Goal: Transaction & Acquisition: Purchase product/service

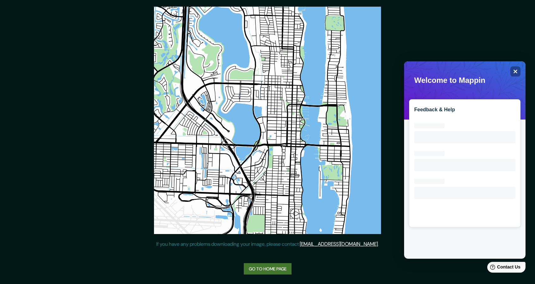
scroll to position [105, 0]
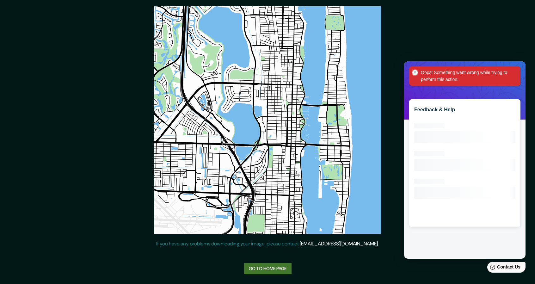
click at [269, 267] on link "Go to home page" at bounding box center [268, 269] width 48 height 12
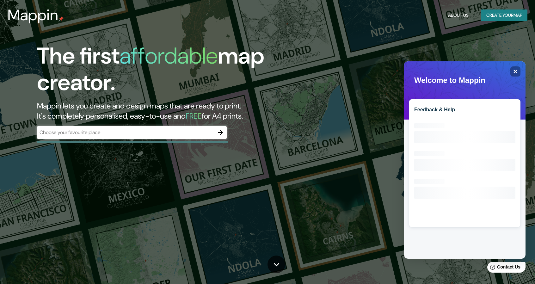
click at [165, 139] on div "​" at bounding box center [132, 133] width 190 height 14
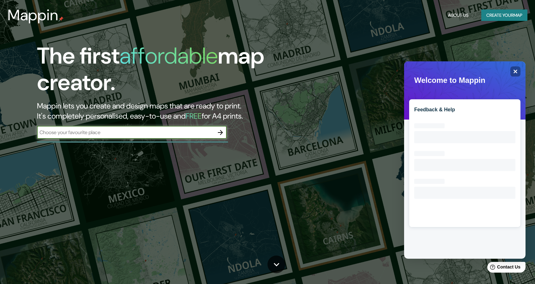
click at [165, 134] on input "text" at bounding box center [125, 132] width 177 height 7
click at [119, 131] on input "text" at bounding box center [125, 132] width 177 height 7
paste input "Rotterdam"
type input "Rotterdam"
click at [211, 128] on div "Rotterdam ​" at bounding box center [132, 132] width 190 height 13
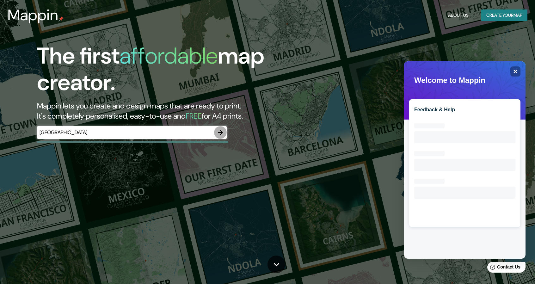
click at [218, 131] on icon "button" at bounding box center [221, 133] width 8 height 8
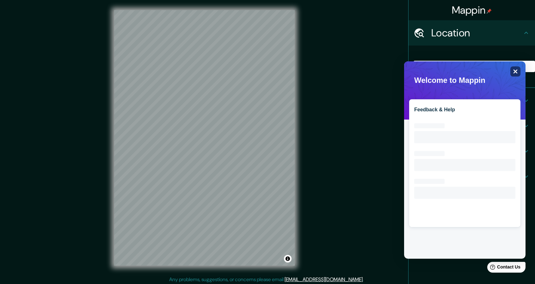
click at [514, 71] on icon "Close" at bounding box center [516, 72] width 4 height 4
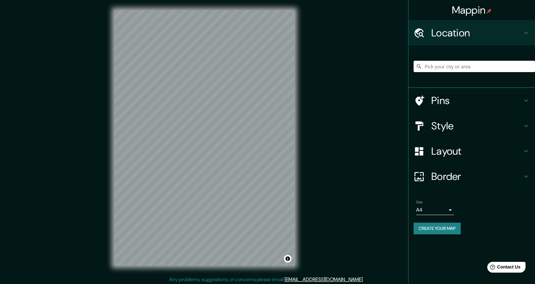
click at [483, 66] on input "Pick your city or area" at bounding box center [474, 66] width 121 height 11
type input "b"
paste input "Rotterdam"
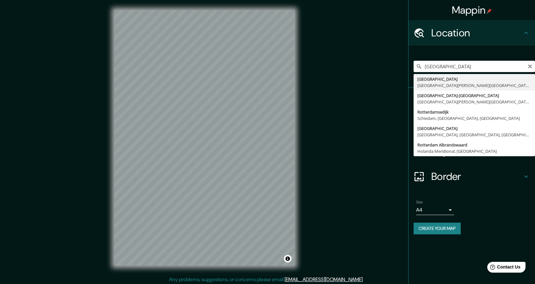
type input "Rotterdam Centrum, Róterdam, Holanda Meridional, Países Bajos"
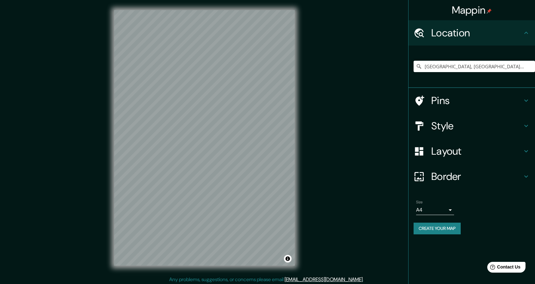
click at [455, 156] on h4 "Layout" at bounding box center [476, 151] width 91 height 13
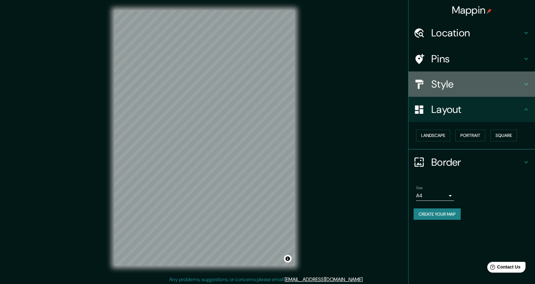
click at [442, 76] on div "Style" at bounding box center [472, 83] width 126 height 25
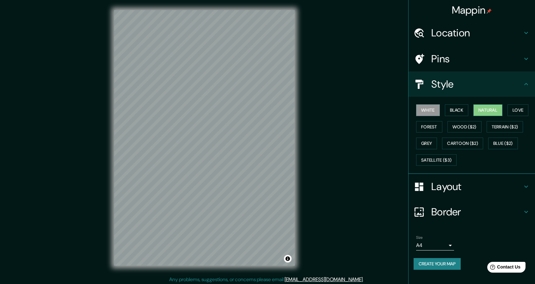
click at [489, 112] on button "Natural" at bounding box center [487, 110] width 29 height 12
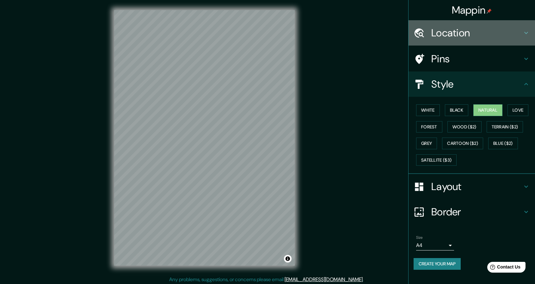
click at [459, 28] on h4 "Location" at bounding box center [476, 33] width 91 height 13
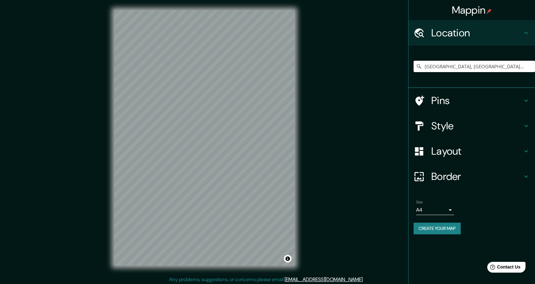
click at [447, 59] on div "Rotterdam Centrum, Róterdam, Holanda Meridional, Países Bajos" at bounding box center [474, 67] width 121 height 32
click at [444, 66] on input "Rotterdam Centrum, Róterdam, Holanda Meridional, Países Bajos" at bounding box center [474, 66] width 121 height 11
click at [532, 65] on icon "Clear" at bounding box center [529, 66] width 5 height 5
paste input "Timmerhuis - OMA"
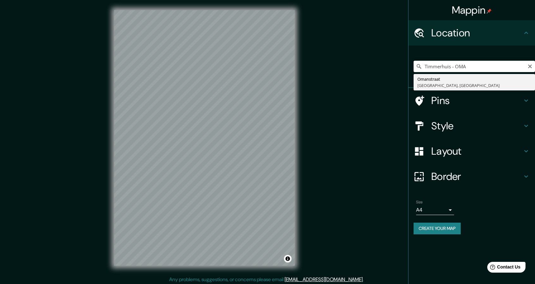
type input "Omanstraat, 2622 GW Delft, Países Bajos"
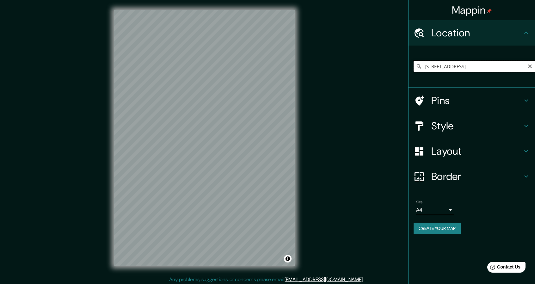
click at [465, 65] on input "Omanstraat, 2622 GW Delft, Países Bajos" at bounding box center [474, 66] width 121 height 11
click at [529, 66] on icon "Clear" at bounding box center [529, 66] width 5 height 5
paste input "Halvemaanpassage 1, 3011 DL Rotterdam, Países Bajos"
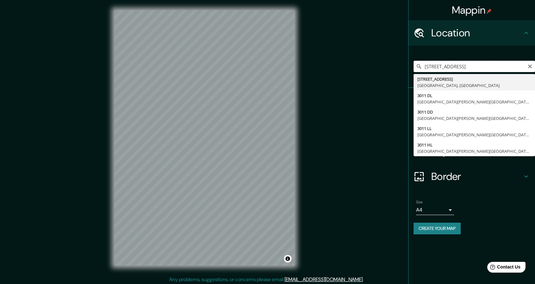
click at [471, 64] on input "Halvemaanpassage 1, 3011 DL Róterdam, Países Bajos" at bounding box center [474, 66] width 121 height 11
drag, startPoint x: 492, startPoint y: 66, endPoint x: 374, endPoint y: 69, distance: 118.3
click at [374, 69] on div "Mappin Location Halvemaanpassage 1, 3011 DL Róterdam, Países Bajos Halvemaanpas…" at bounding box center [267, 143] width 535 height 286
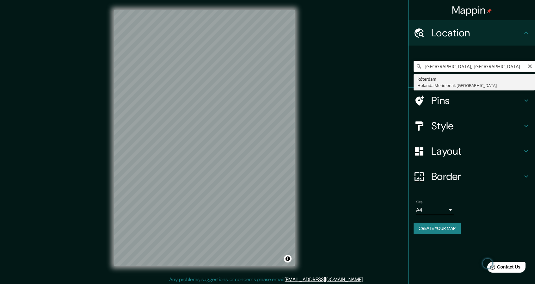
type input "Róterdam, Holanda Meridional, Países Bajos"
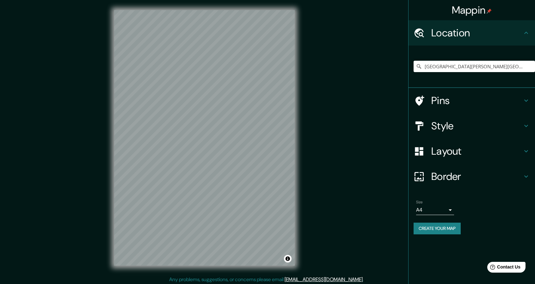
click at [462, 176] on h4 "Border" at bounding box center [476, 176] width 91 height 13
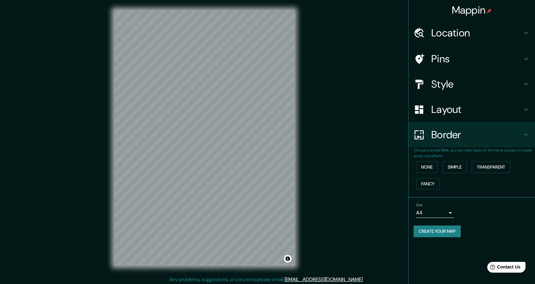
click at [444, 112] on h4 "Layout" at bounding box center [476, 109] width 91 height 13
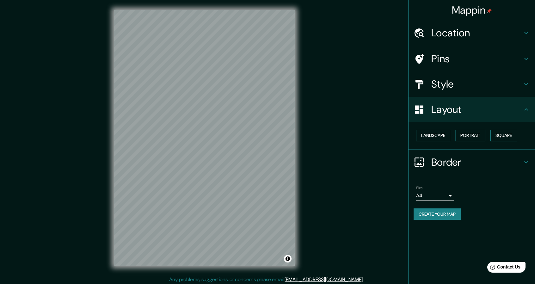
click at [505, 139] on button "Square" at bounding box center [503, 136] width 27 height 12
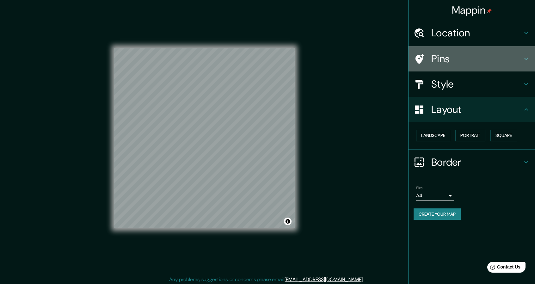
click at [452, 58] on h4 "Pins" at bounding box center [476, 58] width 91 height 13
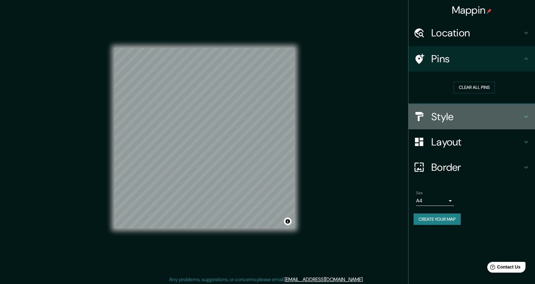
click at [449, 127] on div "Style" at bounding box center [472, 116] width 126 height 25
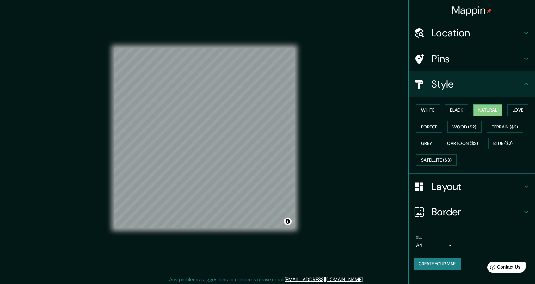
click at [449, 57] on h4 "Pins" at bounding box center [476, 58] width 91 height 13
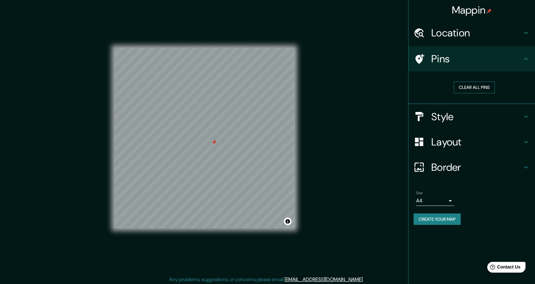
click at [465, 89] on button "Clear all pins" at bounding box center [474, 88] width 41 height 12
click at [440, 218] on button "Create your map" at bounding box center [437, 219] width 47 height 12
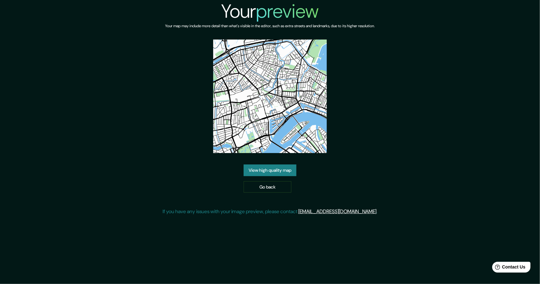
click at [287, 170] on link "View high quality map" at bounding box center [269, 170] width 53 height 12
